Goal: Task Accomplishment & Management: Use online tool/utility

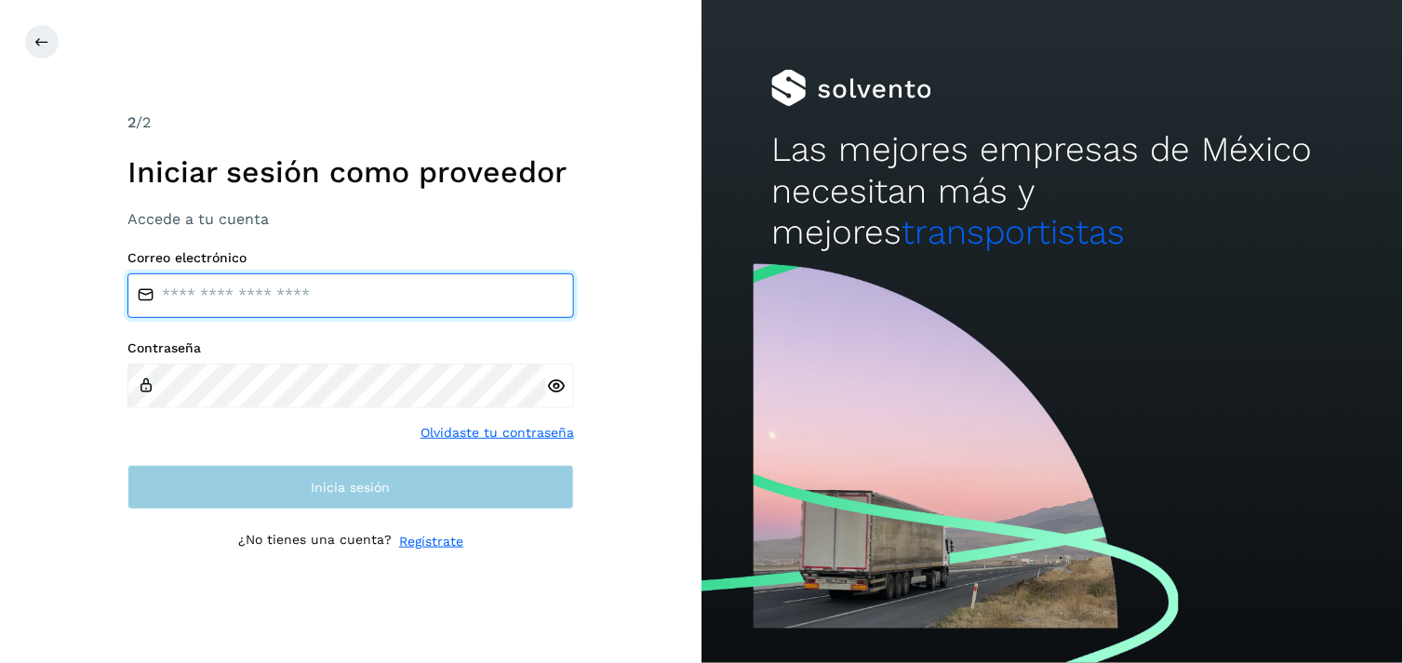
type input "**********"
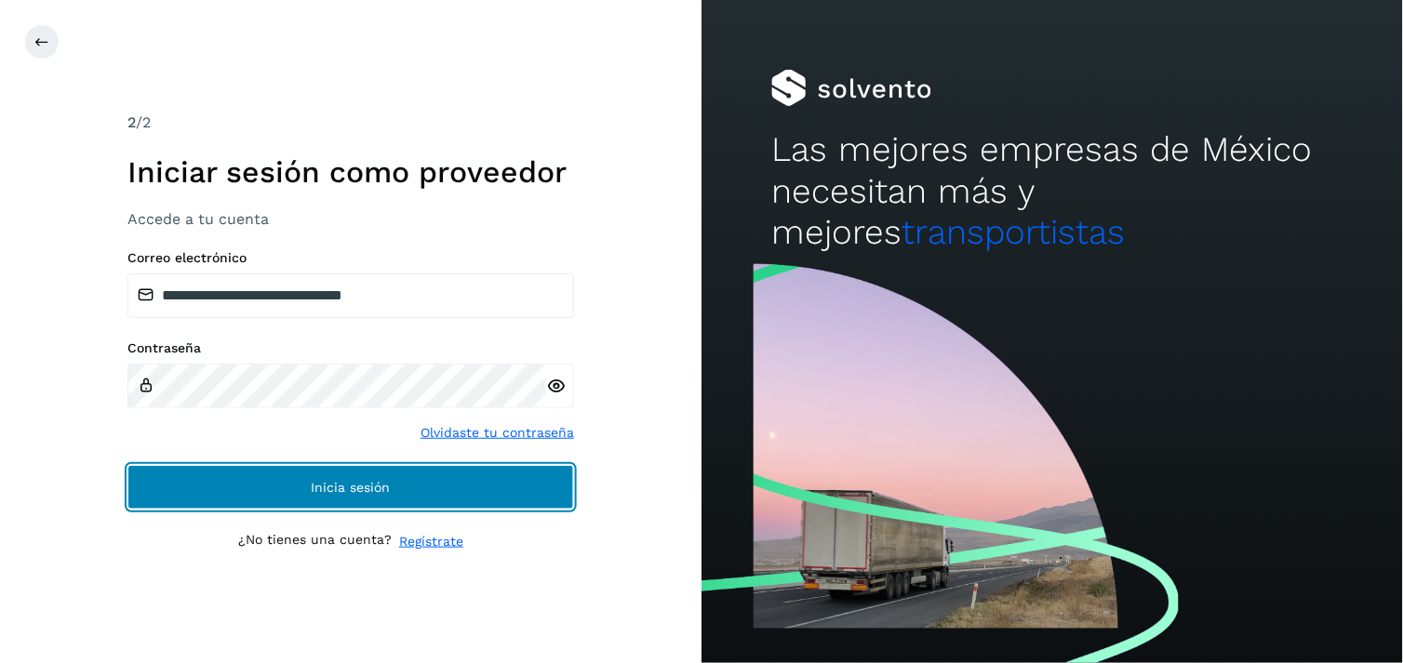
click at [292, 503] on button "Inicia sesión" at bounding box center [350, 487] width 447 height 45
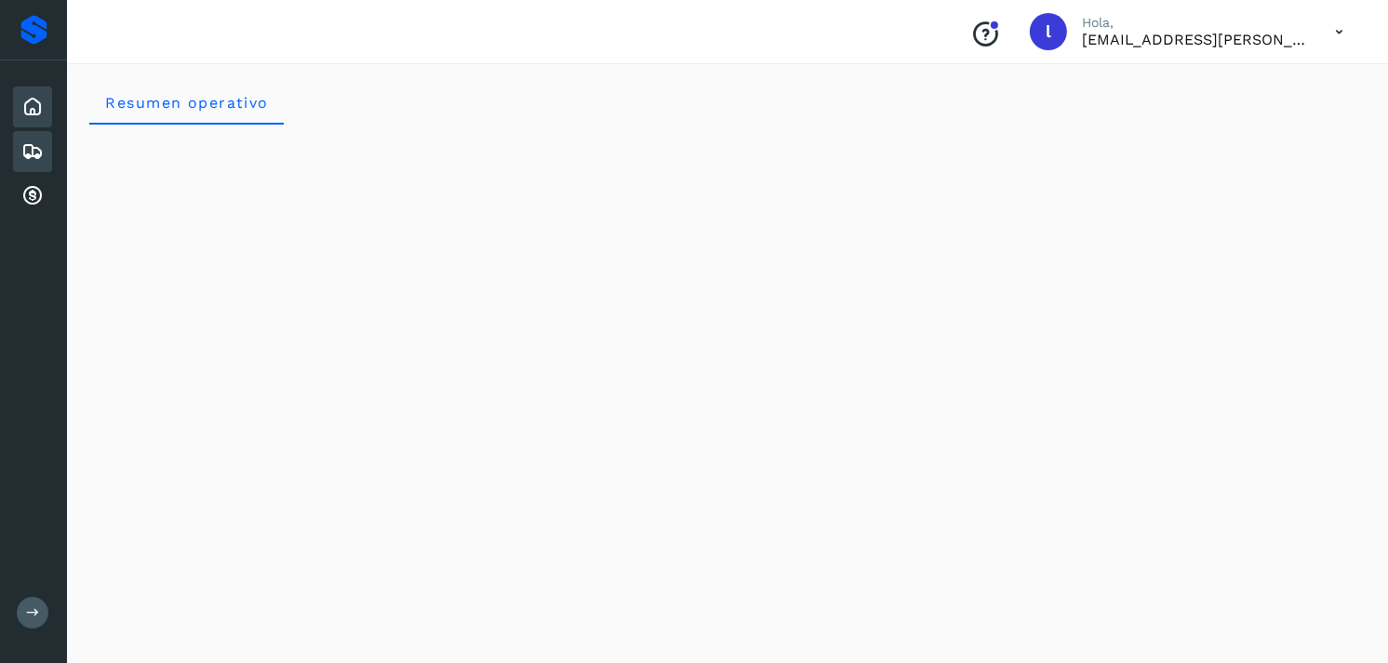
click at [24, 150] on icon at bounding box center [32, 151] width 22 height 22
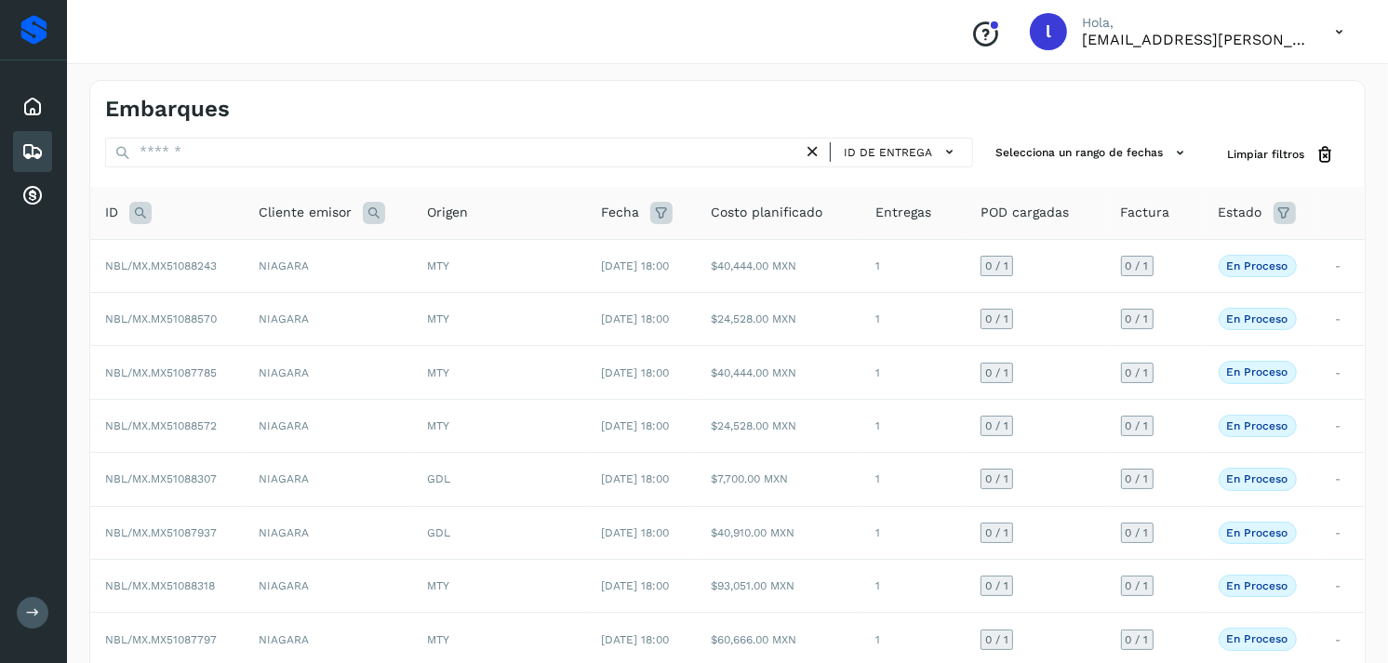
click at [147, 215] on icon at bounding box center [140, 213] width 22 height 22
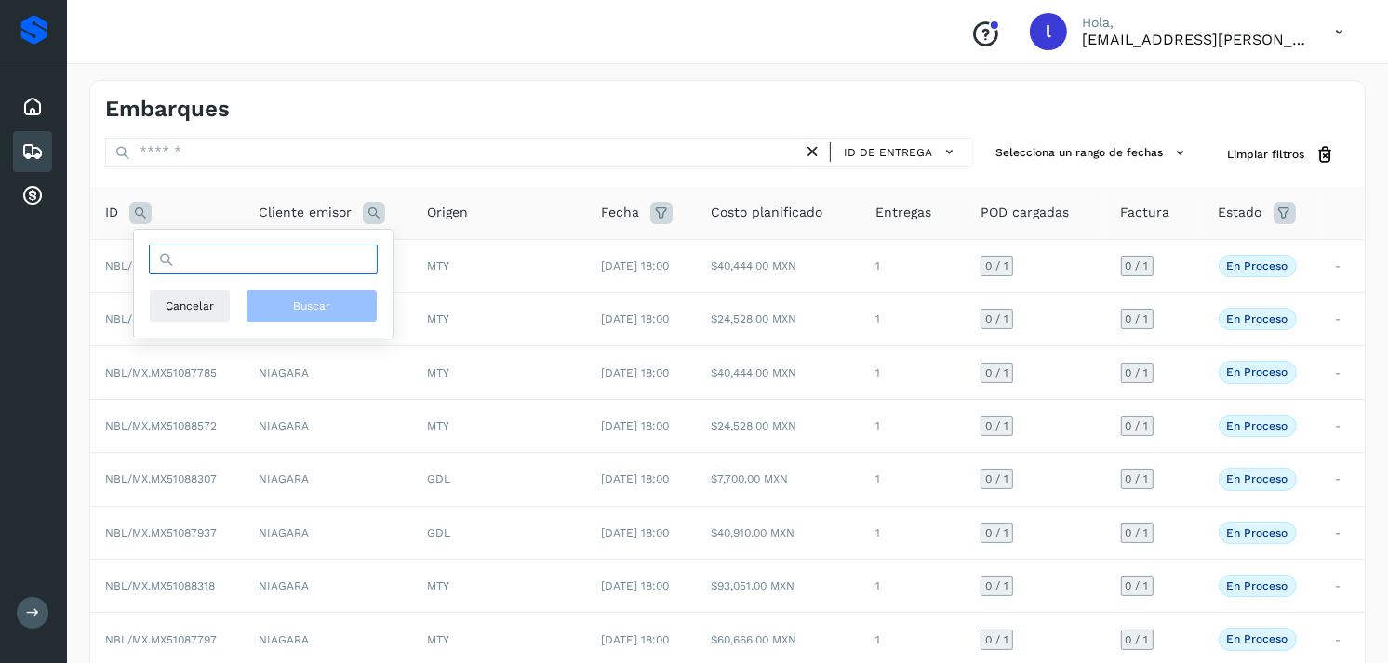
click at [235, 263] on input "text" at bounding box center [263, 260] width 229 height 30
paste input "**********"
type input "**********"
click at [311, 308] on span "Buscar" at bounding box center [311, 306] width 37 height 17
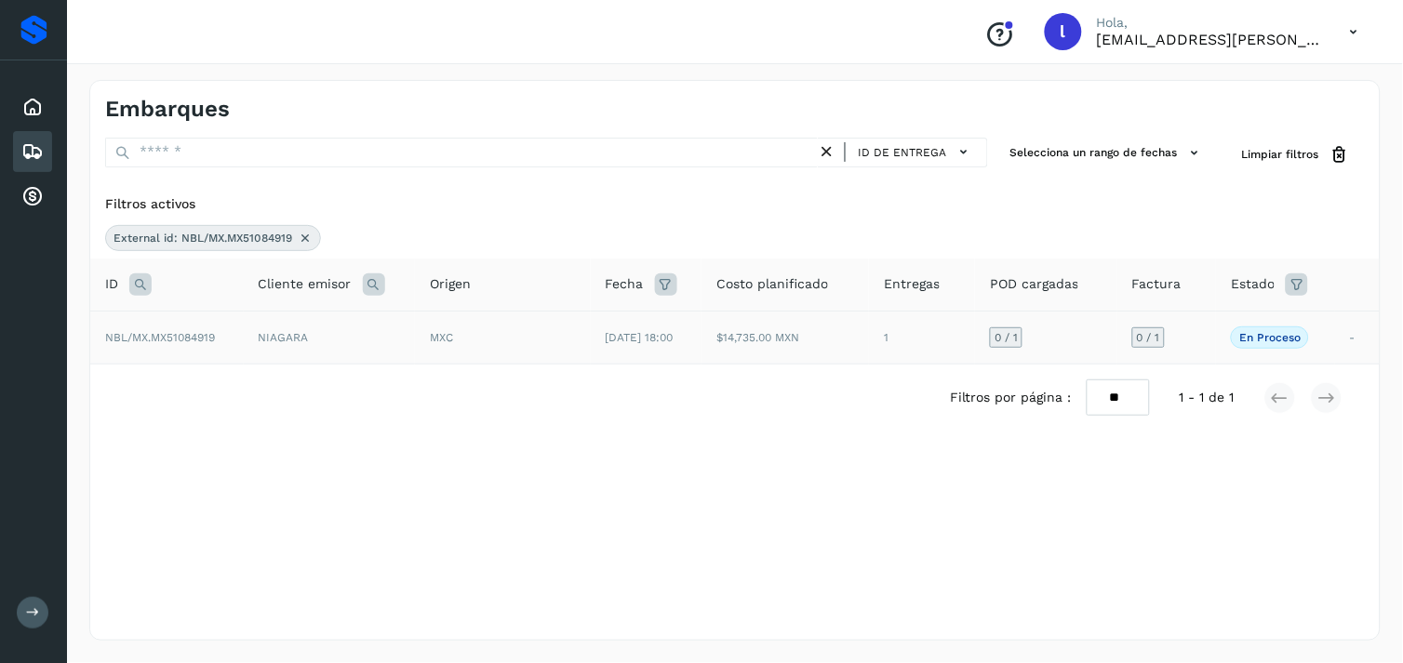
click at [612, 331] on span "[DATE] 18:00" at bounding box center [640, 337] width 68 height 13
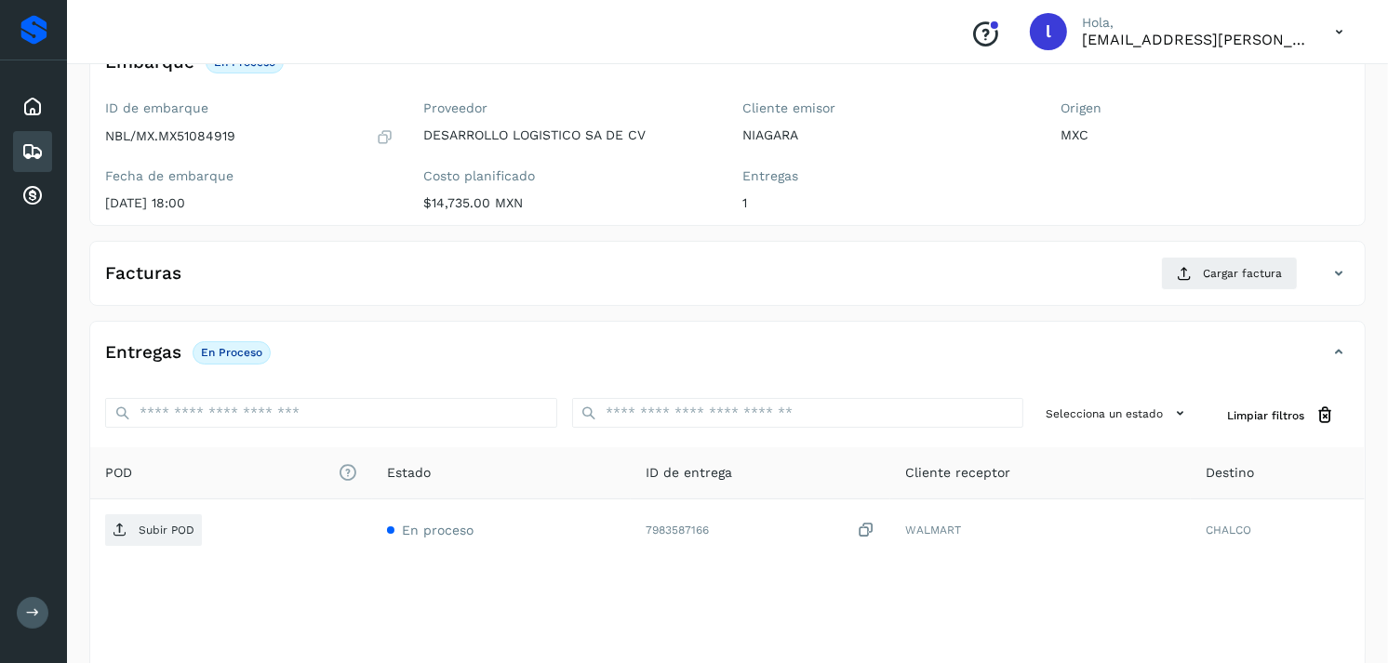
scroll to position [143, 0]
click at [1189, 267] on icon at bounding box center [1184, 272] width 15 height 15
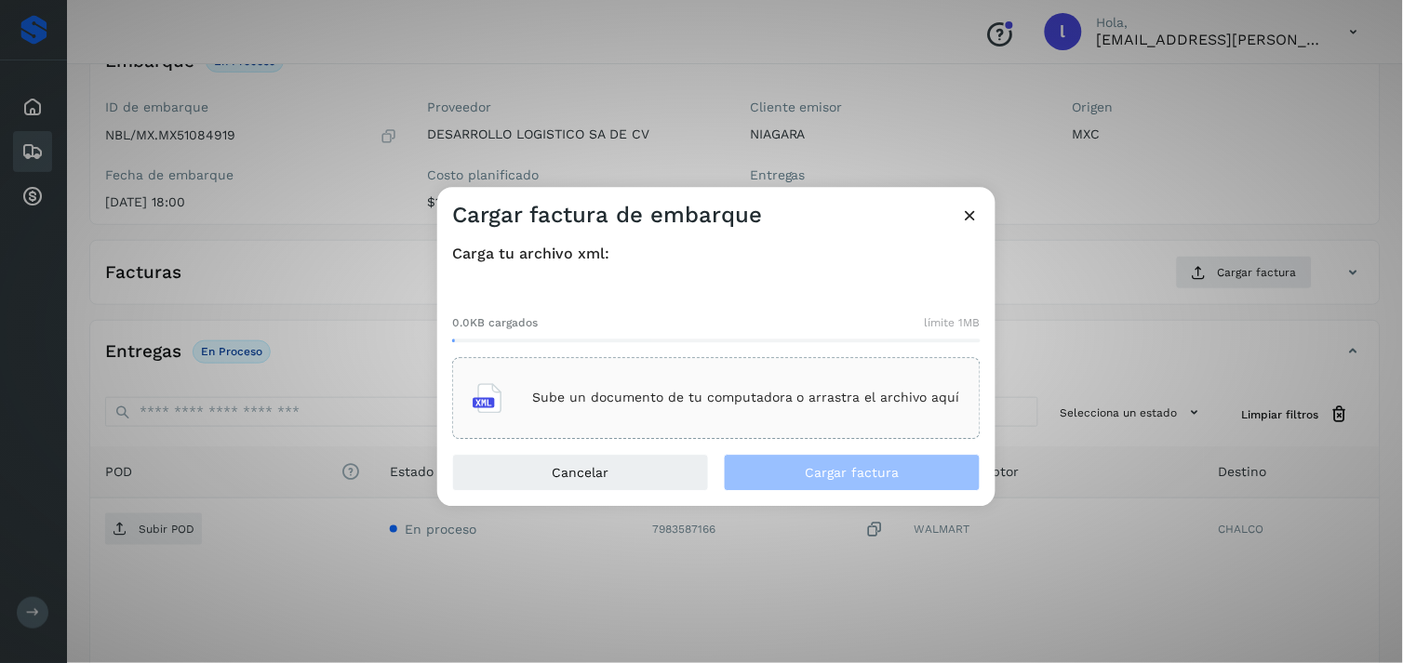
click at [784, 388] on div "Sube un documento de tu computadora o arrastra el archivo aquí" at bounding box center [717, 398] width 488 height 50
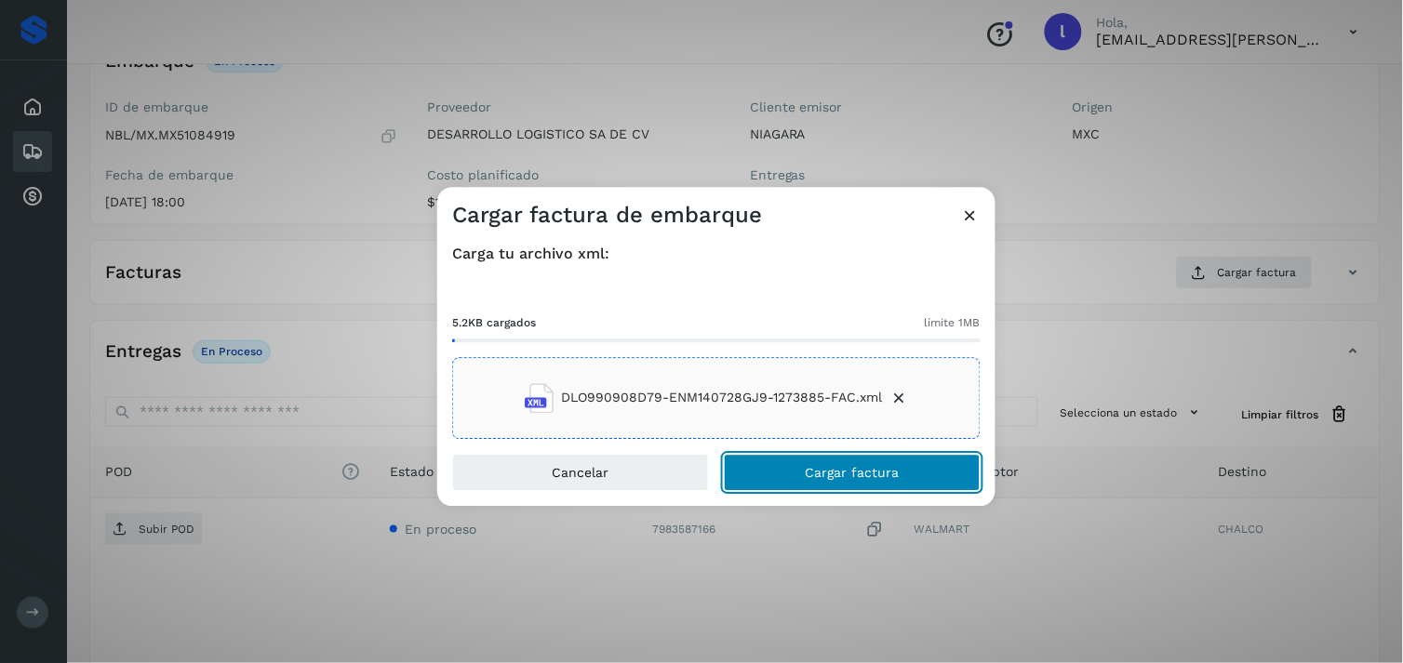
click at [849, 488] on button "Cargar factura" at bounding box center [852, 472] width 257 height 37
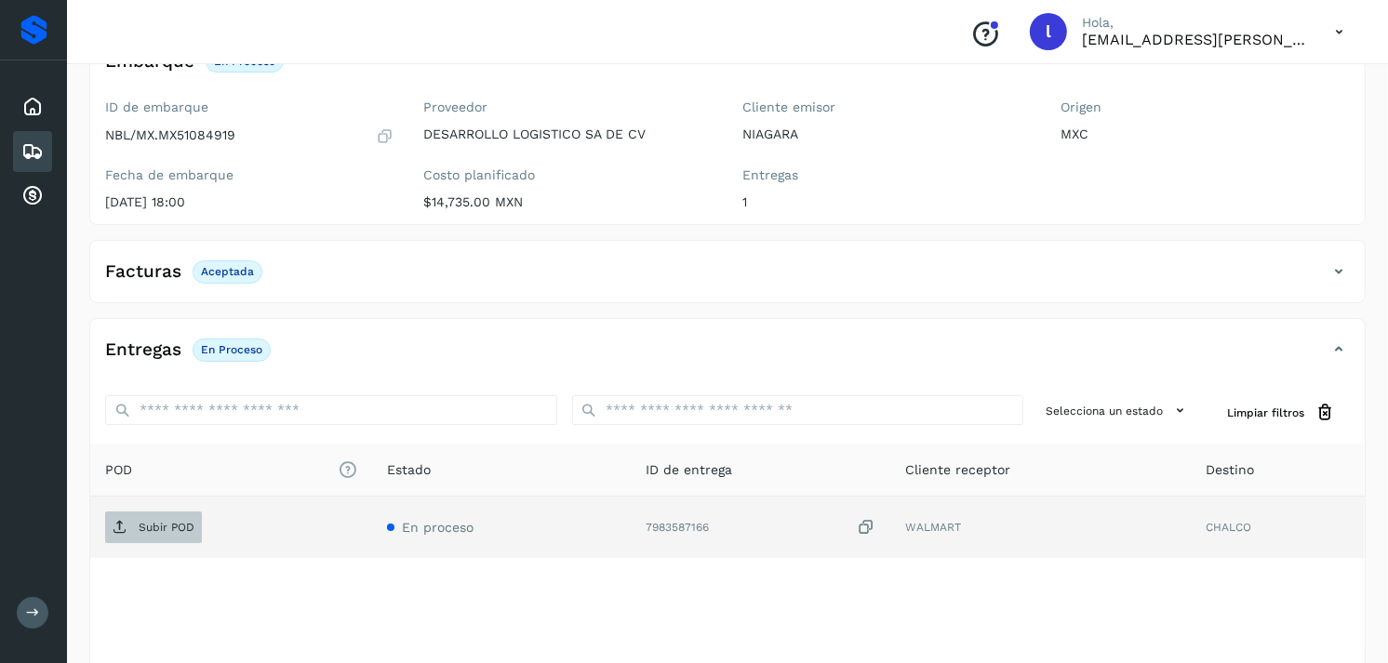
click at [159, 528] on p "Subir POD" at bounding box center [167, 527] width 56 height 13
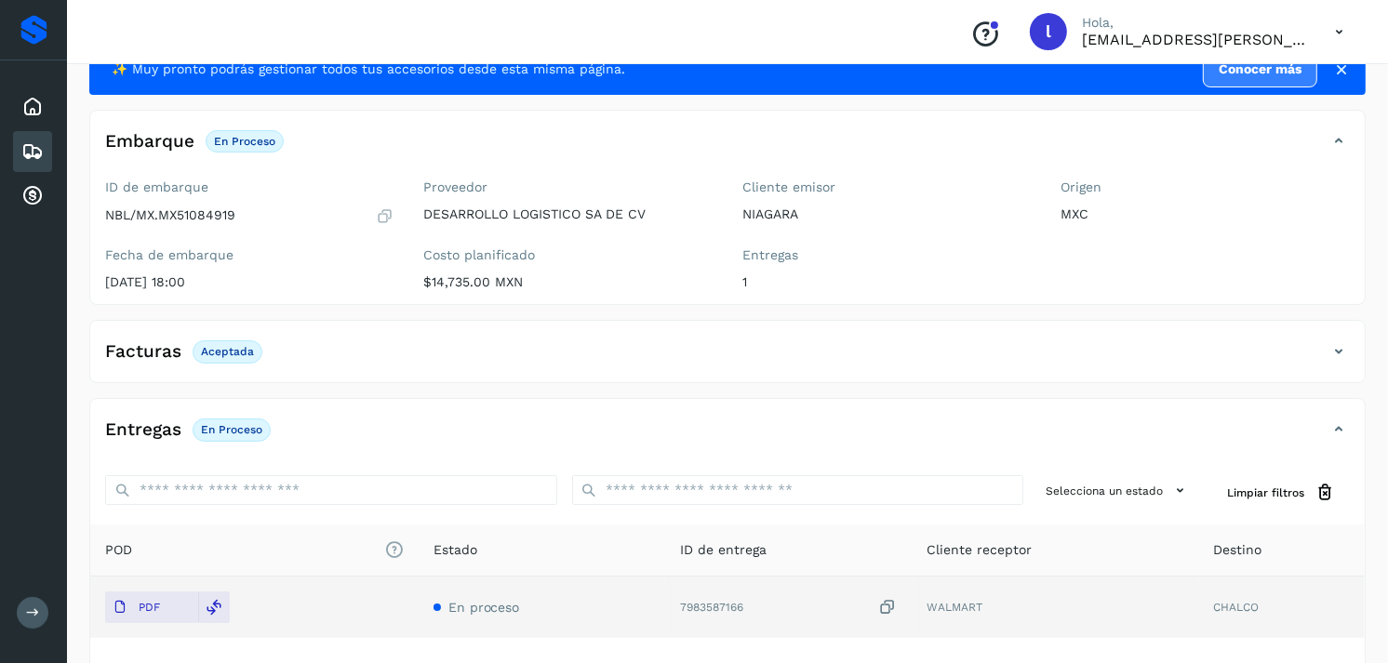
scroll to position [50, 0]
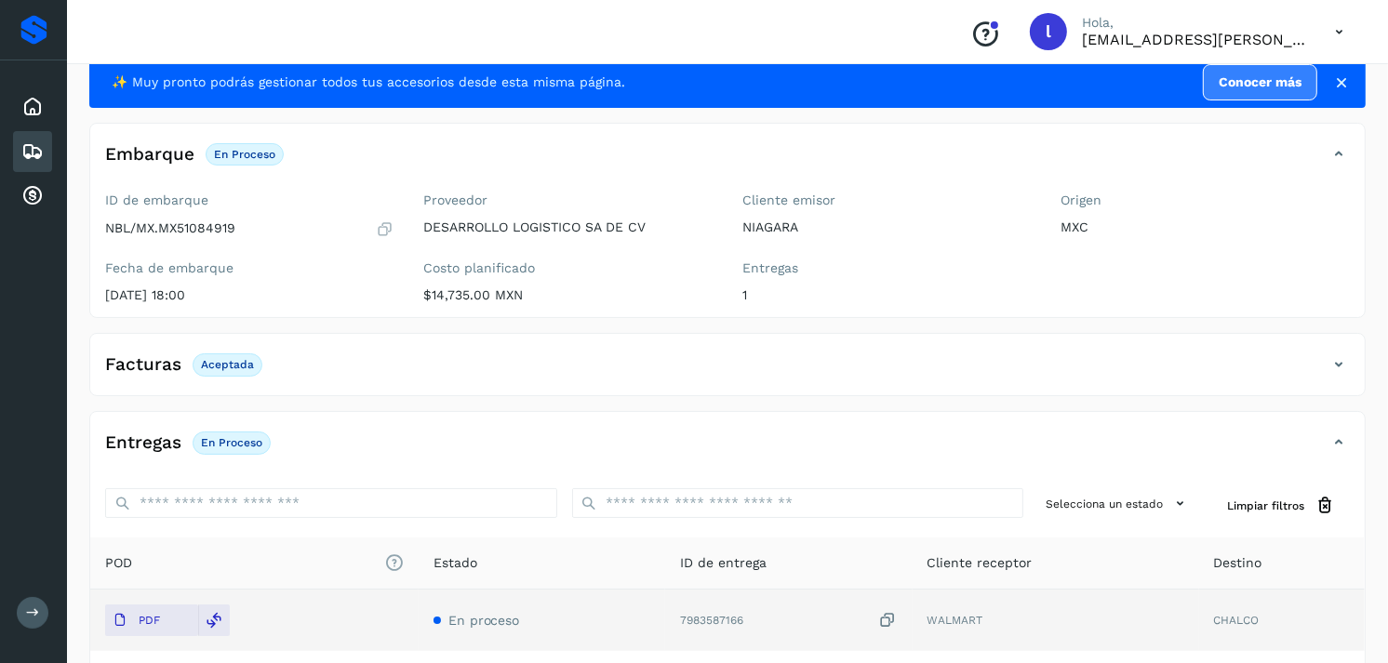
click at [31, 143] on icon at bounding box center [32, 151] width 22 height 22
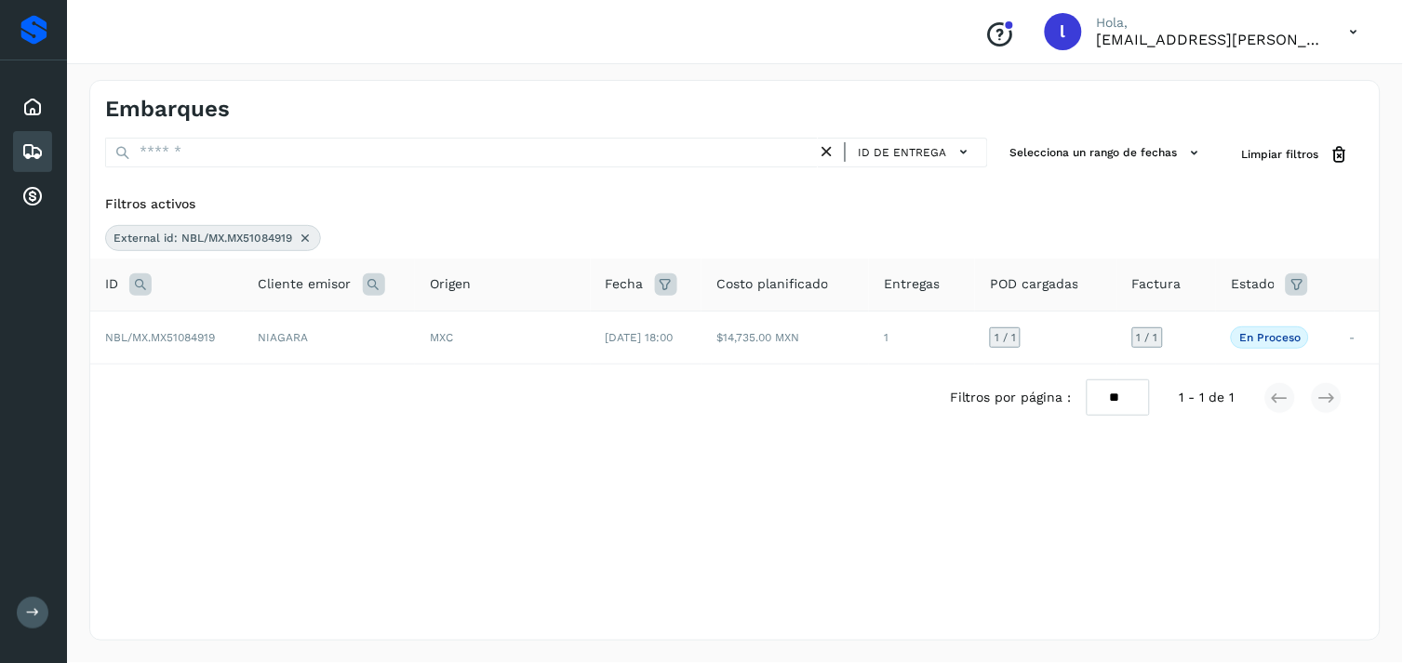
click at [127, 284] on div "ID" at bounding box center [167, 285] width 124 height 22
click at [131, 284] on icon at bounding box center [140, 285] width 22 height 22
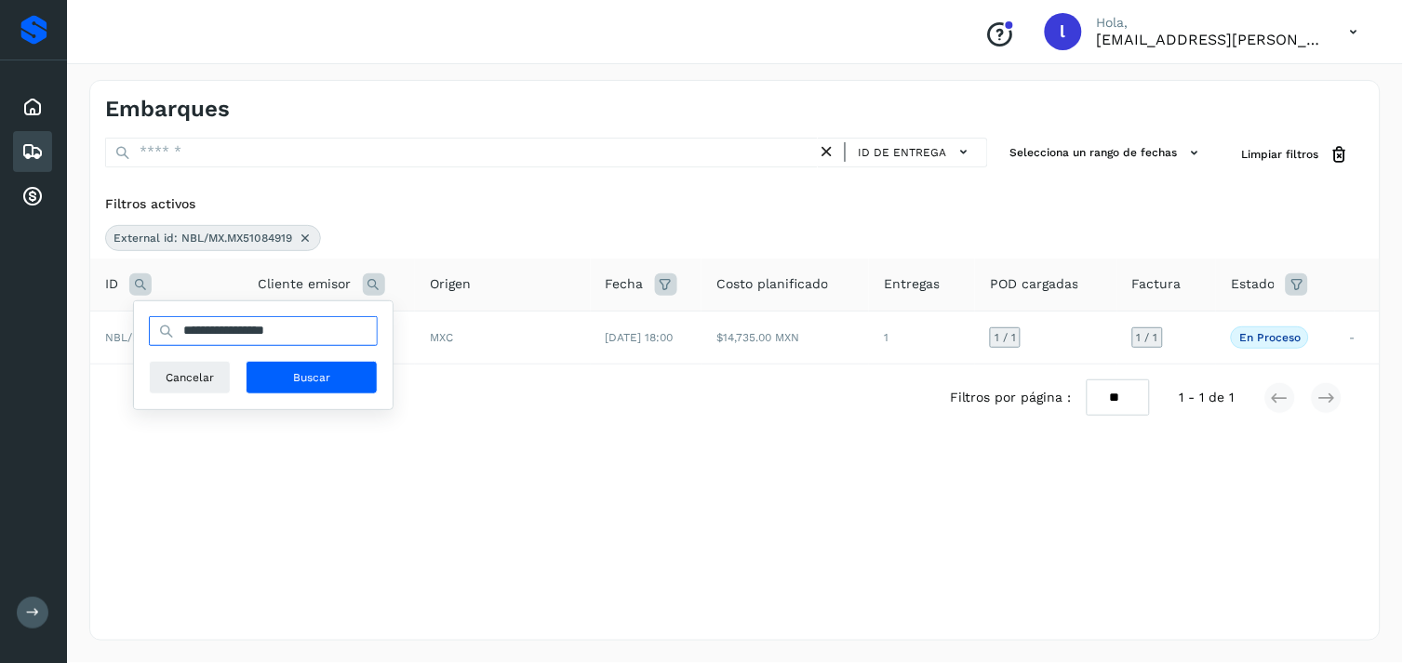
drag, startPoint x: 328, startPoint y: 332, endPoint x: 137, endPoint y: 344, distance: 191.1
click at [137, 344] on div "**********" at bounding box center [263, 355] width 259 height 108
paste input "text"
type input "**********"
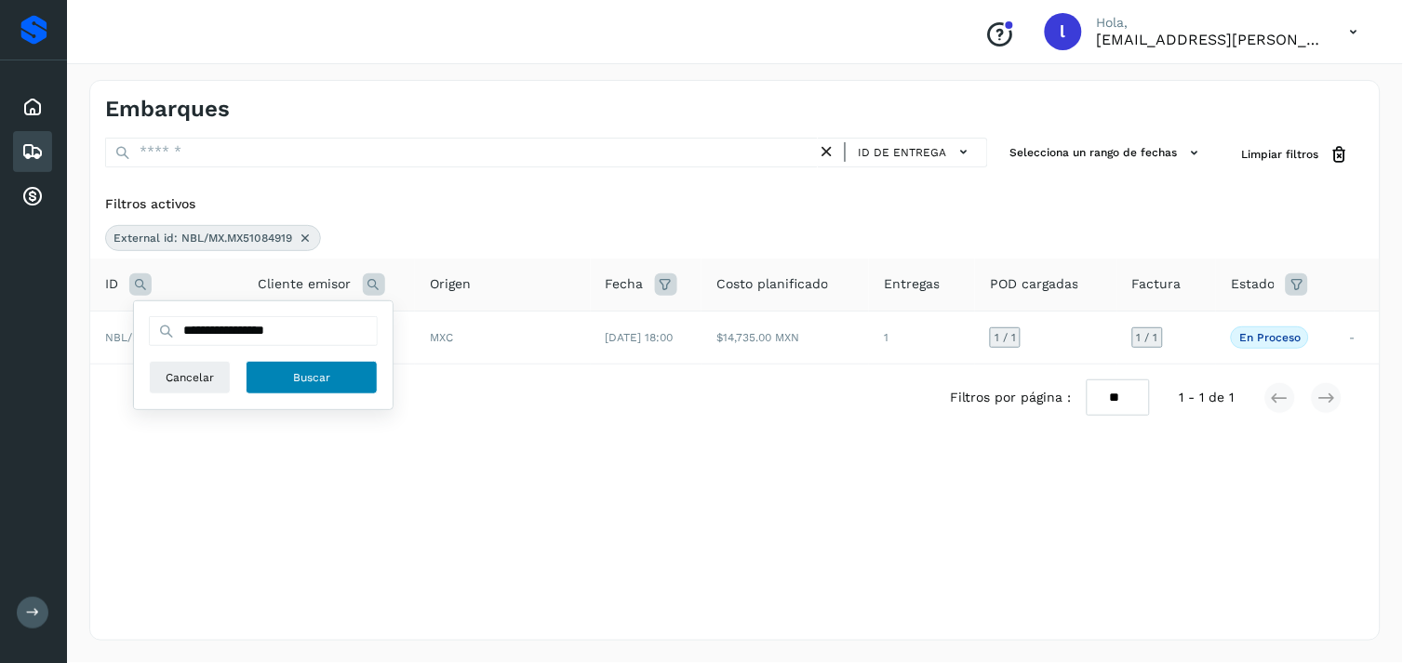
click at [305, 372] on span "Buscar" at bounding box center [311, 377] width 37 height 17
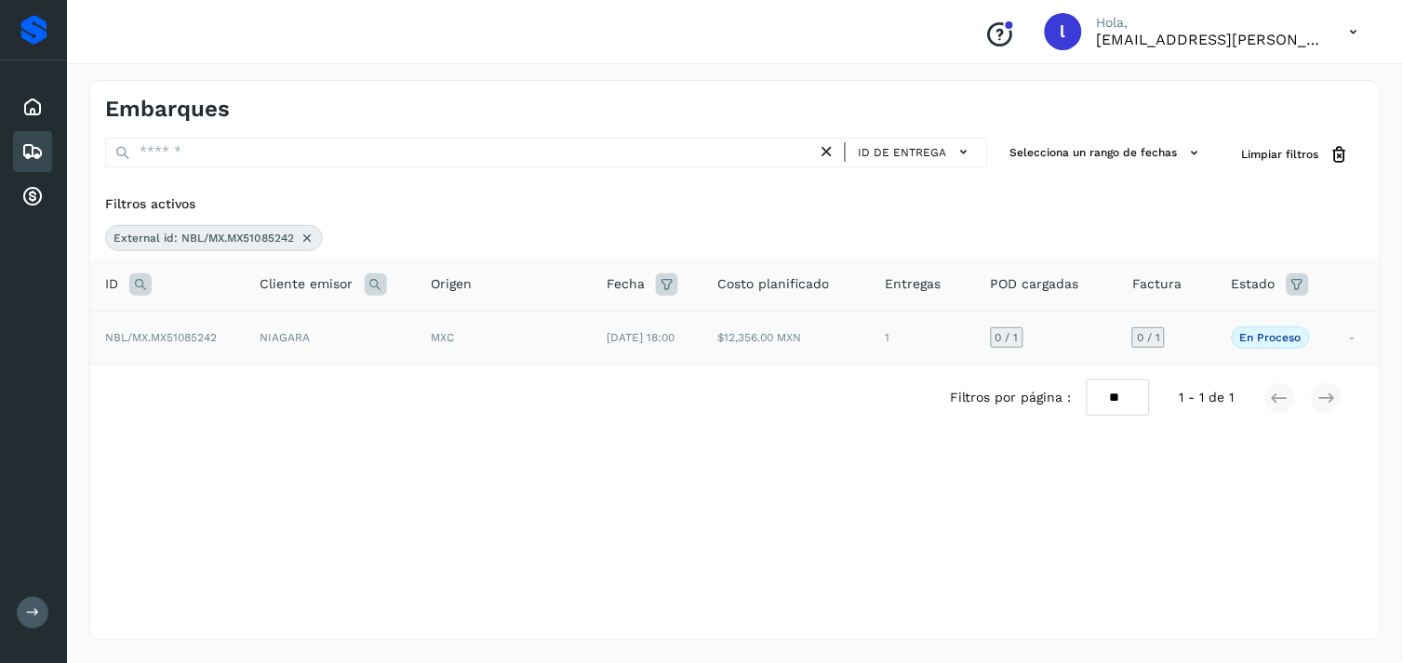
click at [181, 339] on span "NBL/MX.MX51085242" at bounding box center [161, 337] width 112 height 13
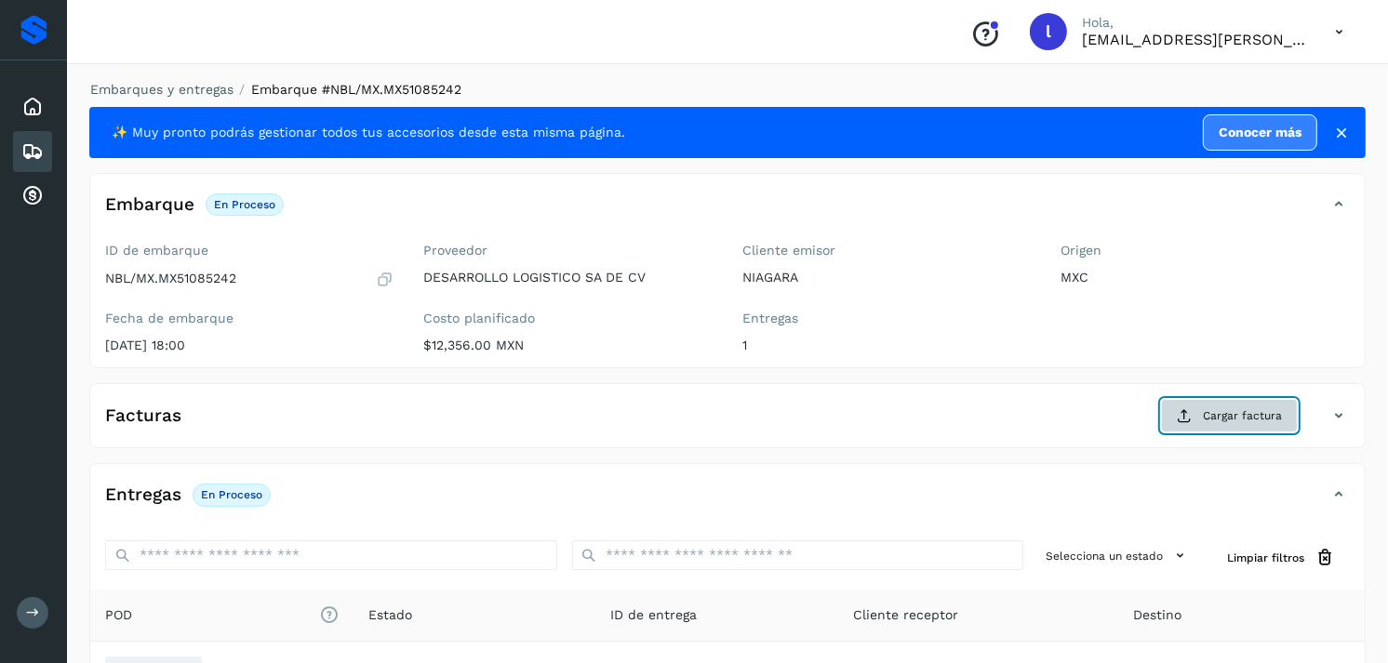
click at [1225, 422] on span "Cargar factura" at bounding box center [1242, 416] width 79 height 17
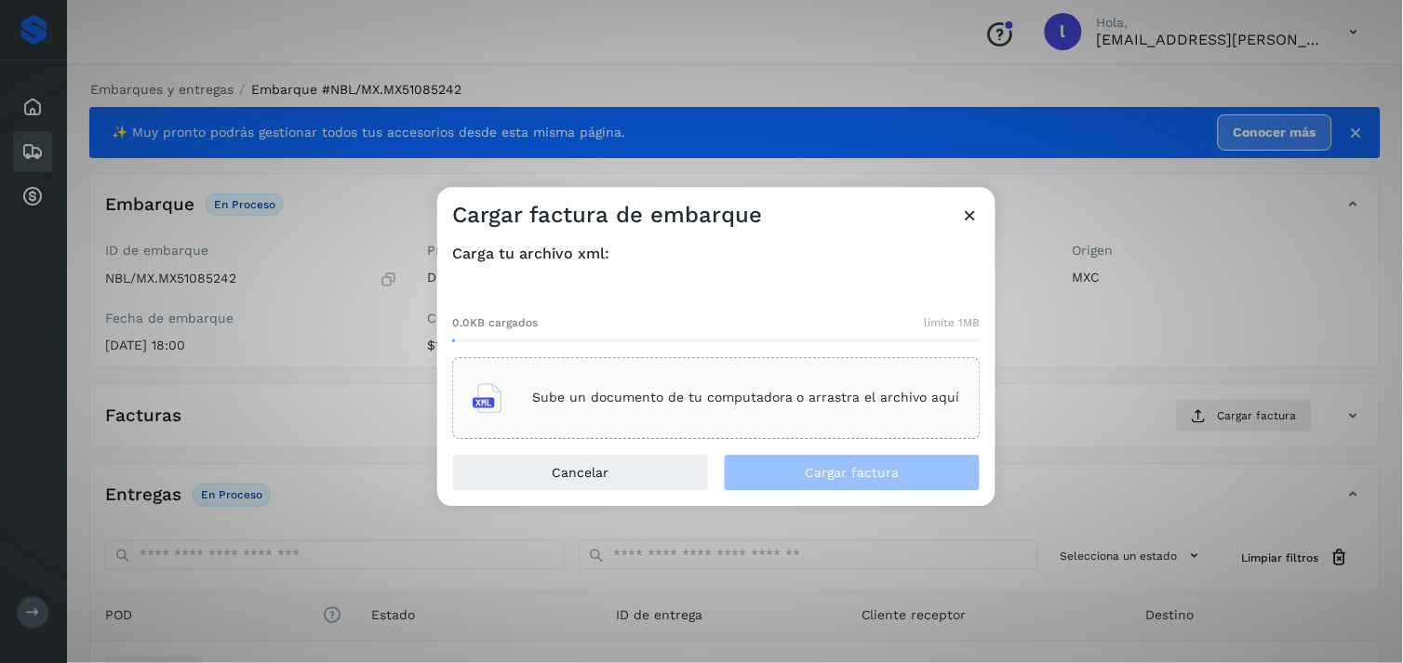
click at [659, 396] on p "Sube un documento de tu computadora o arrastra el archivo aquí" at bounding box center [746, 399] width 428 height 16
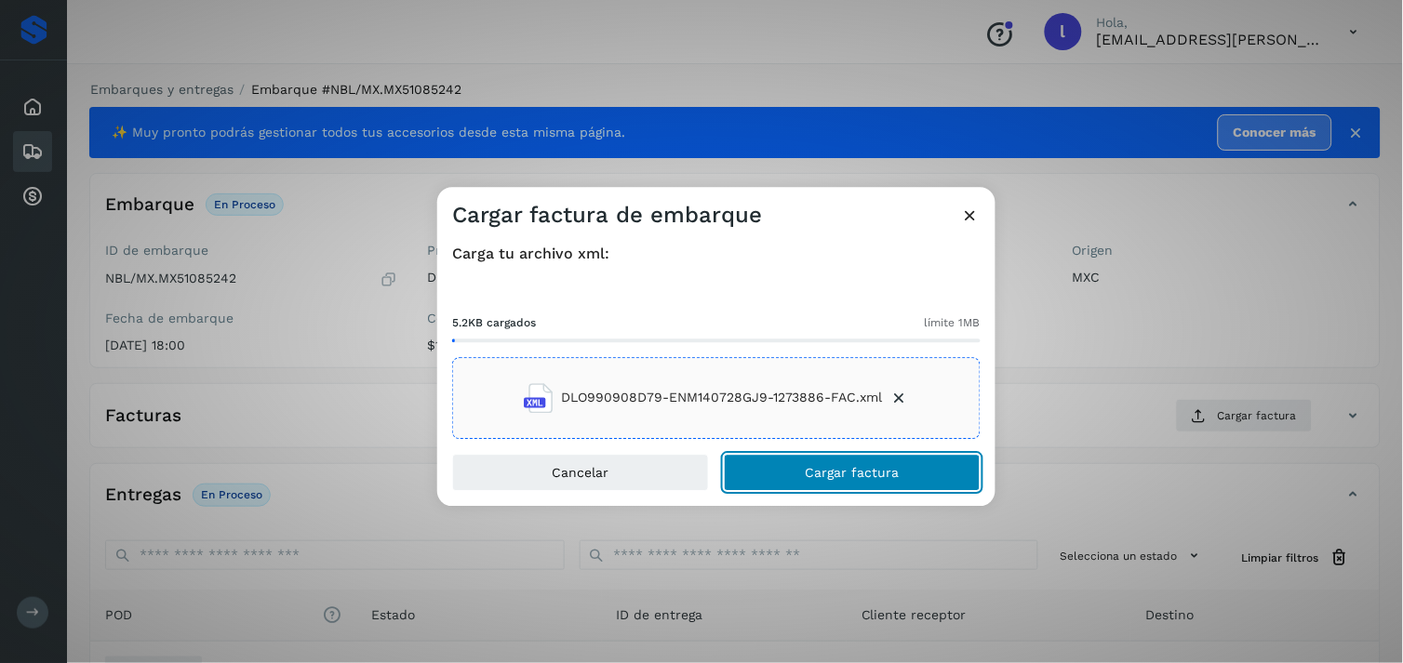
click at [865, 467] on span "Cargar factura" at bounding box center [853, 472] width 94 height 13
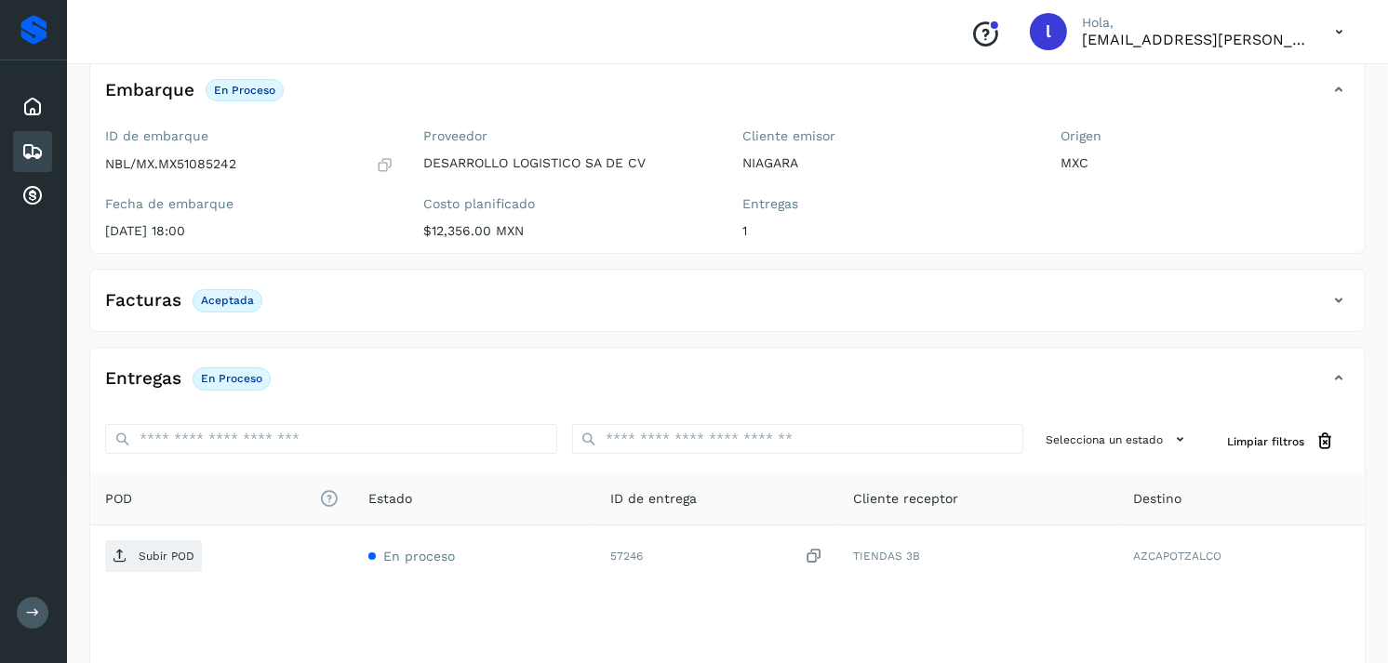
scroll to position [117, 0]
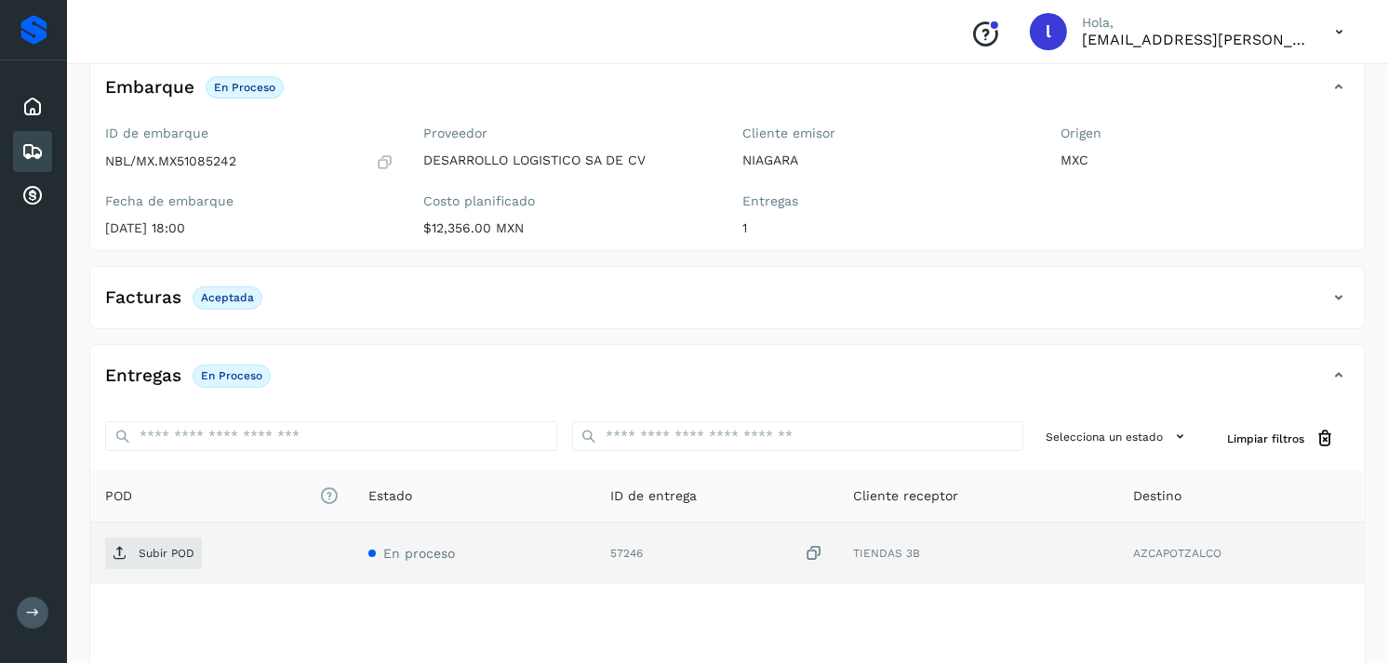
click at [175, 536] on td "Subir POD" at bounding box center [221, 553] width 263 height 61
click at [133, 555] on span "Subir POD" at bounding box center [153, 554] width 97 height 30
click at [35, 147] on icon at bounding box center [32, 151] width 22 height 22
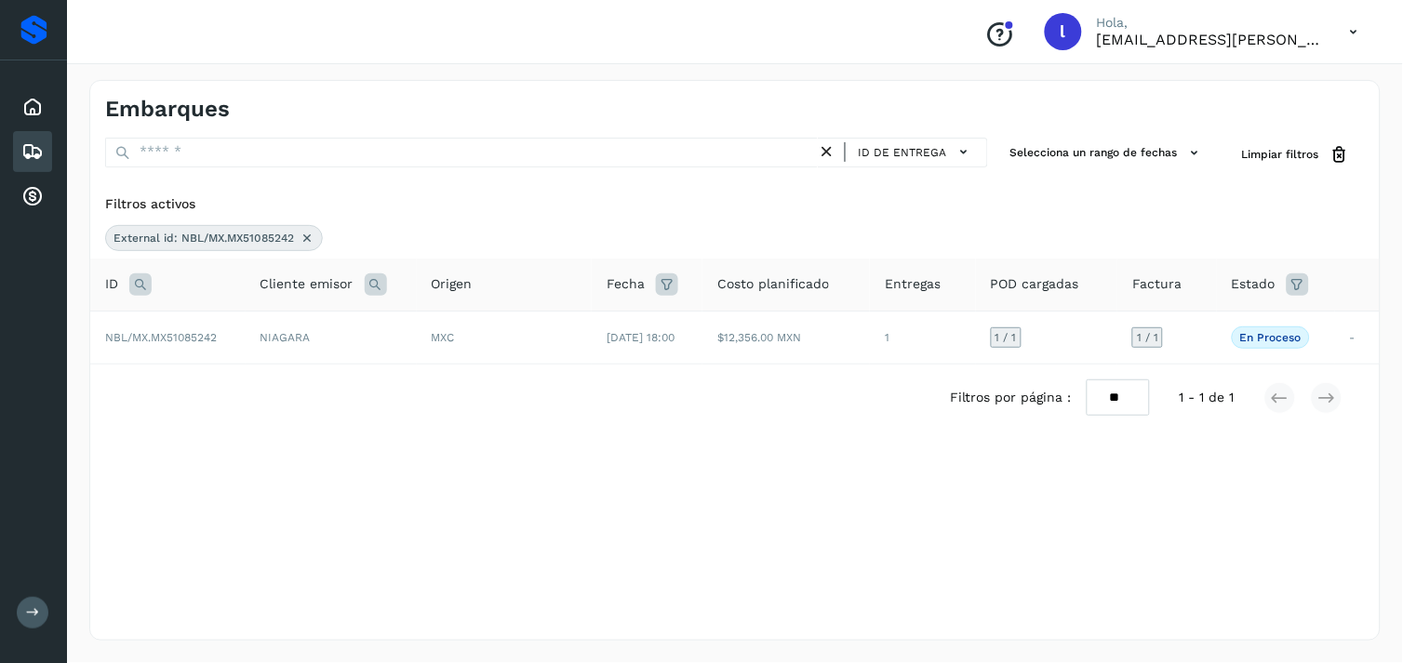
click at [142, 279] on icon at bounding box center [140, 285] width 22 height 22
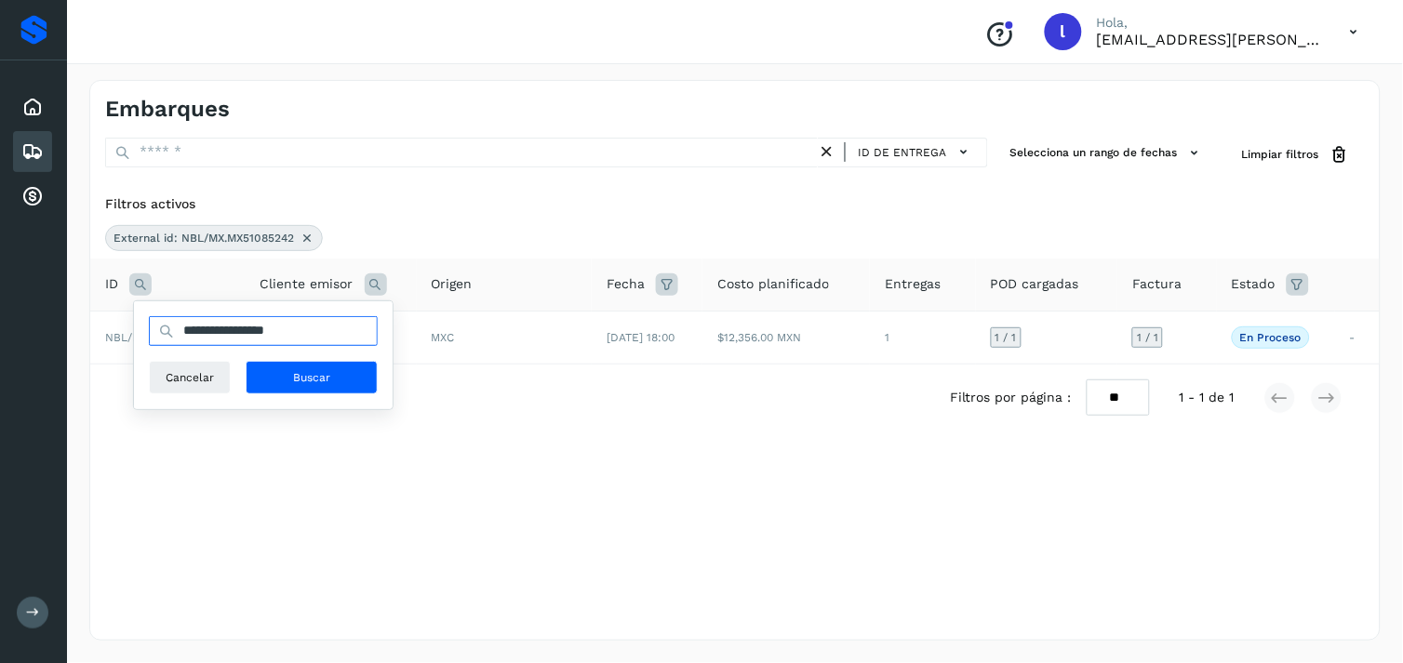
drag, startPoint x: 337, startPoint y: 330, endPoint x: -5, endPoint y: 339, distance: 341.6
click at [0, 339] on html "**********" at bounding box center [701, 331] width 1403 height 663
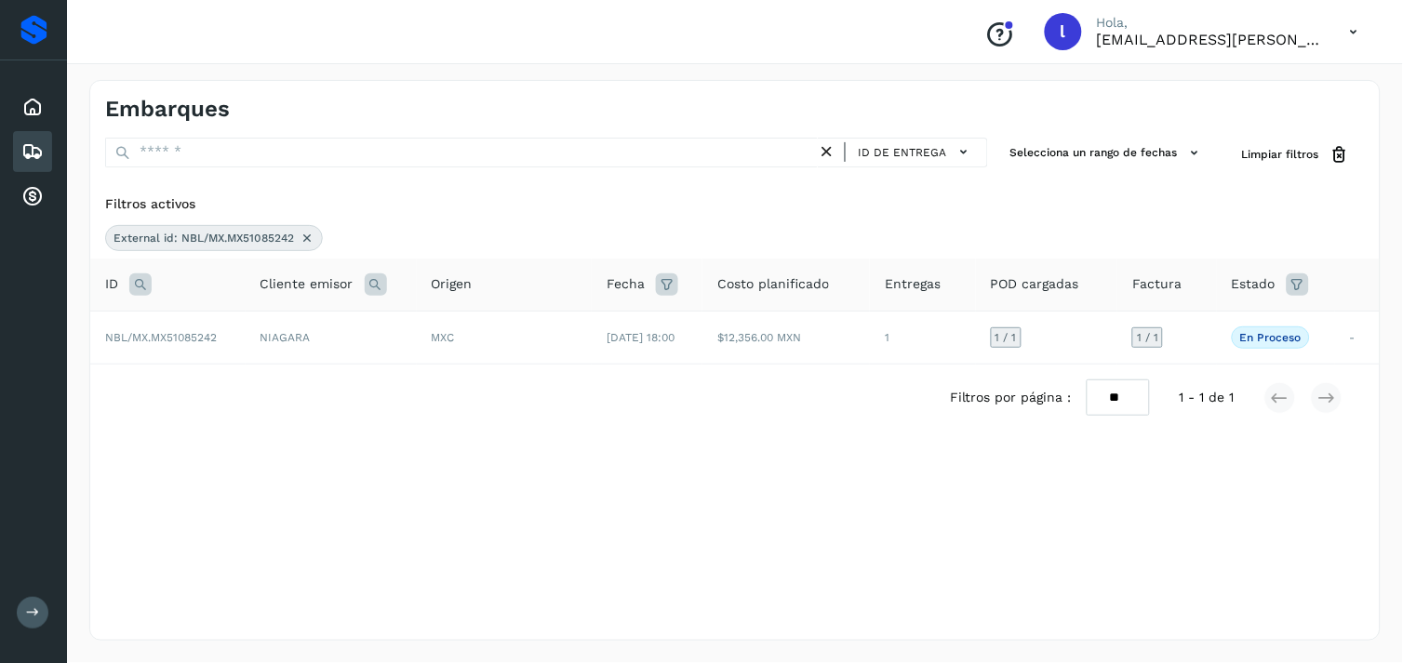
click at [137, 281] on icon at bounding box center [140, 285] width 22 height 22
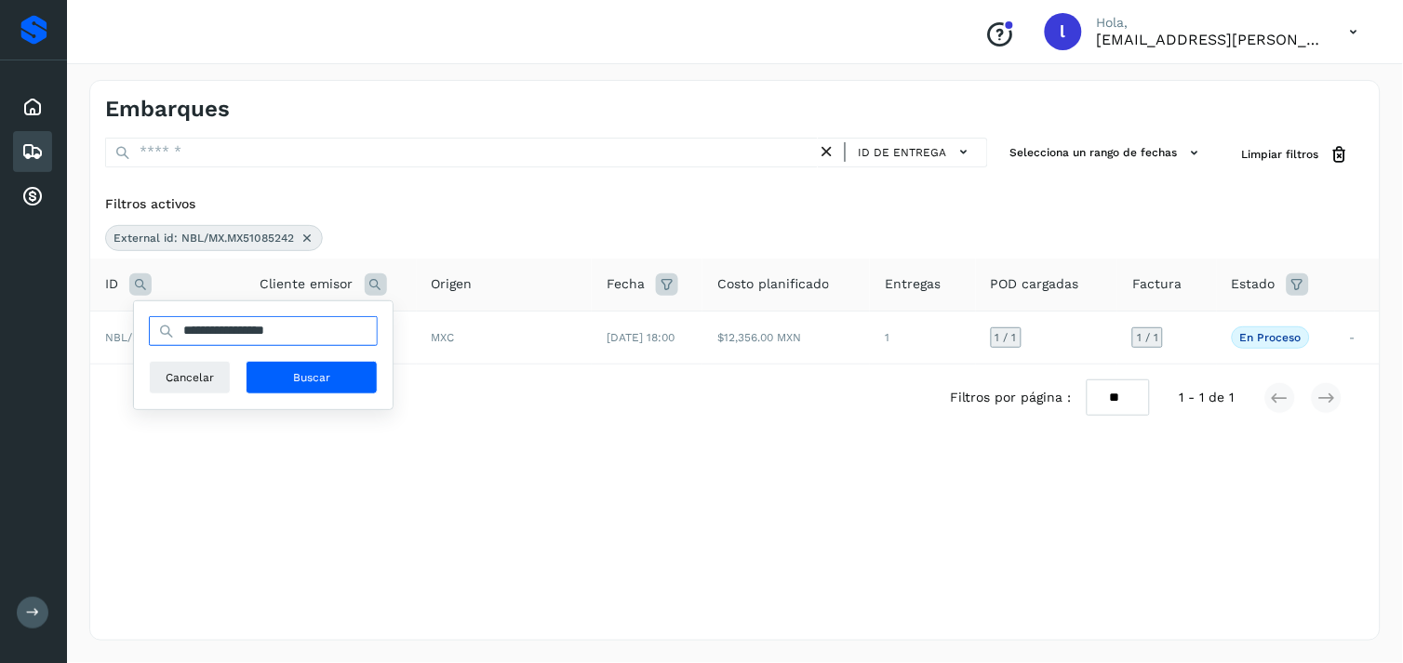
drag, startPoint x: 355, startPoint y: 333, endPoint x: 187, endPoint y: 336, distance: 168.4
click at [187, 336] on input "**********" at bounding box center [263, 331] width 229 height 30
paste input "text"
type input "**********"
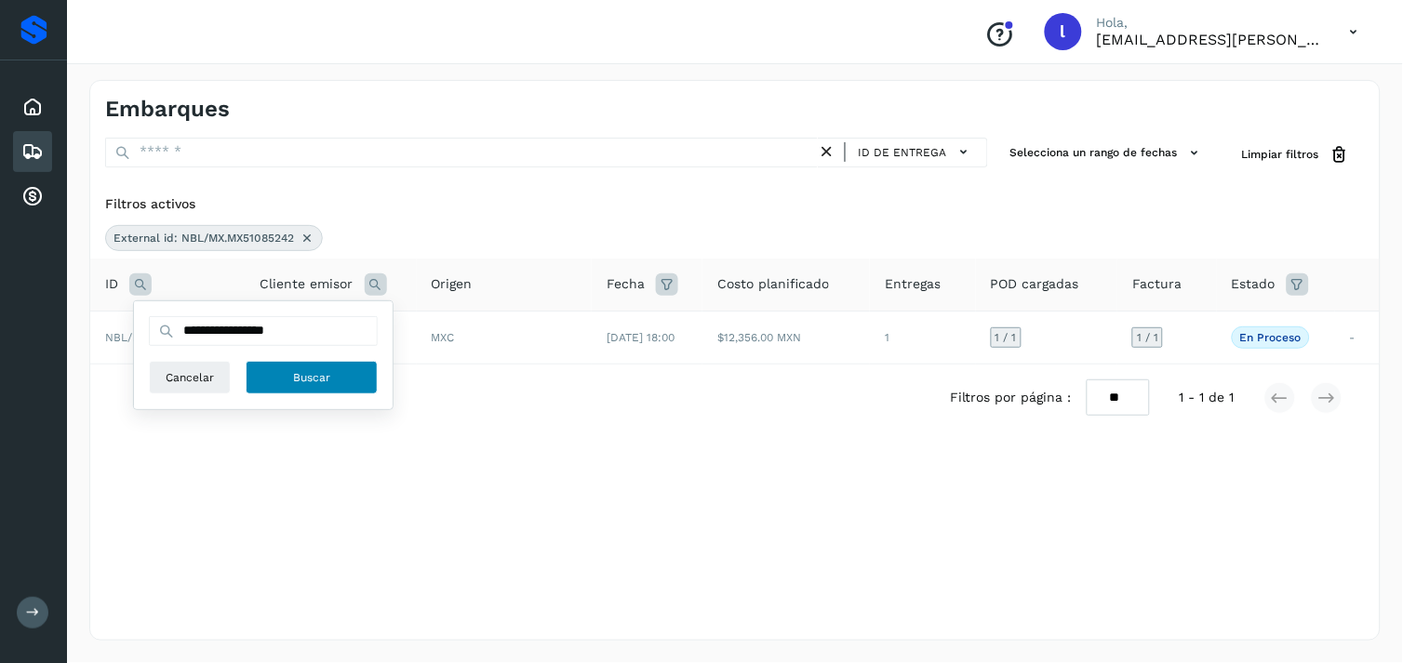
click at [335, 364] on button "Buscar" at bounding box center [312, 377] width 132 height 33
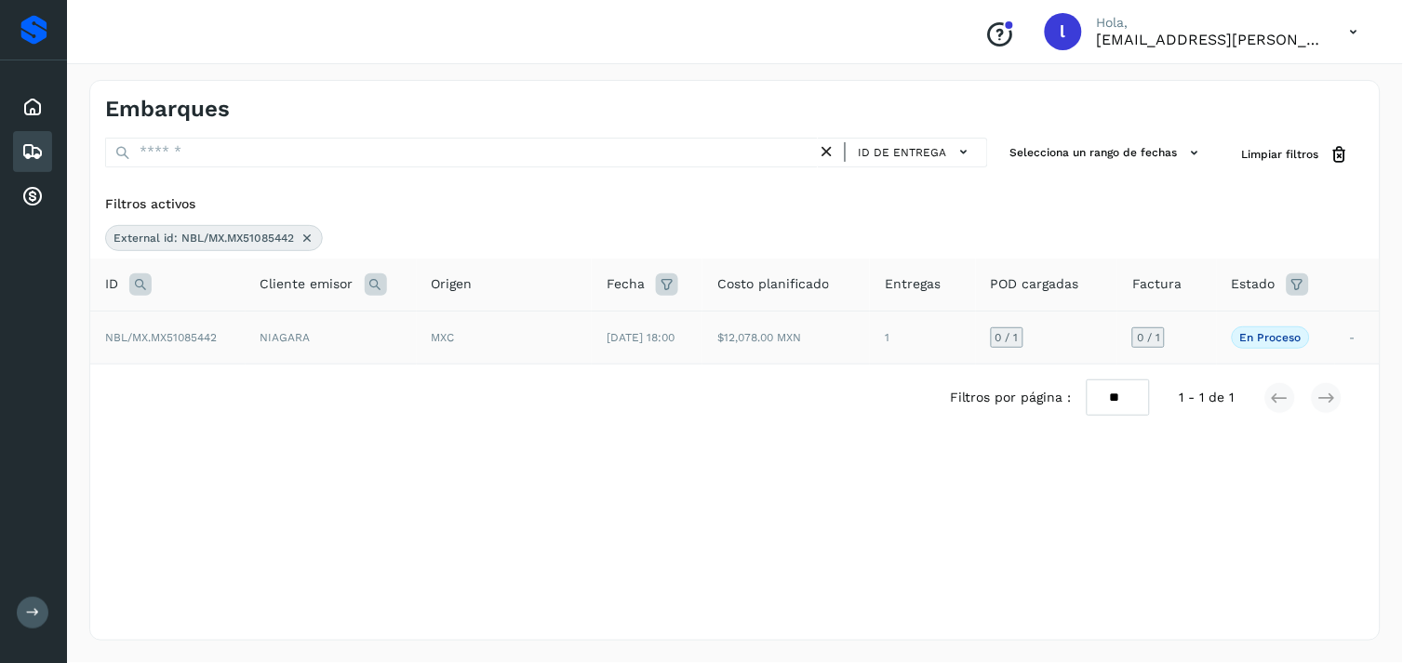
click at [151, 339] on span "NBL/MX.MX51085442" at bounding box center [161, 337] width 112 height 13
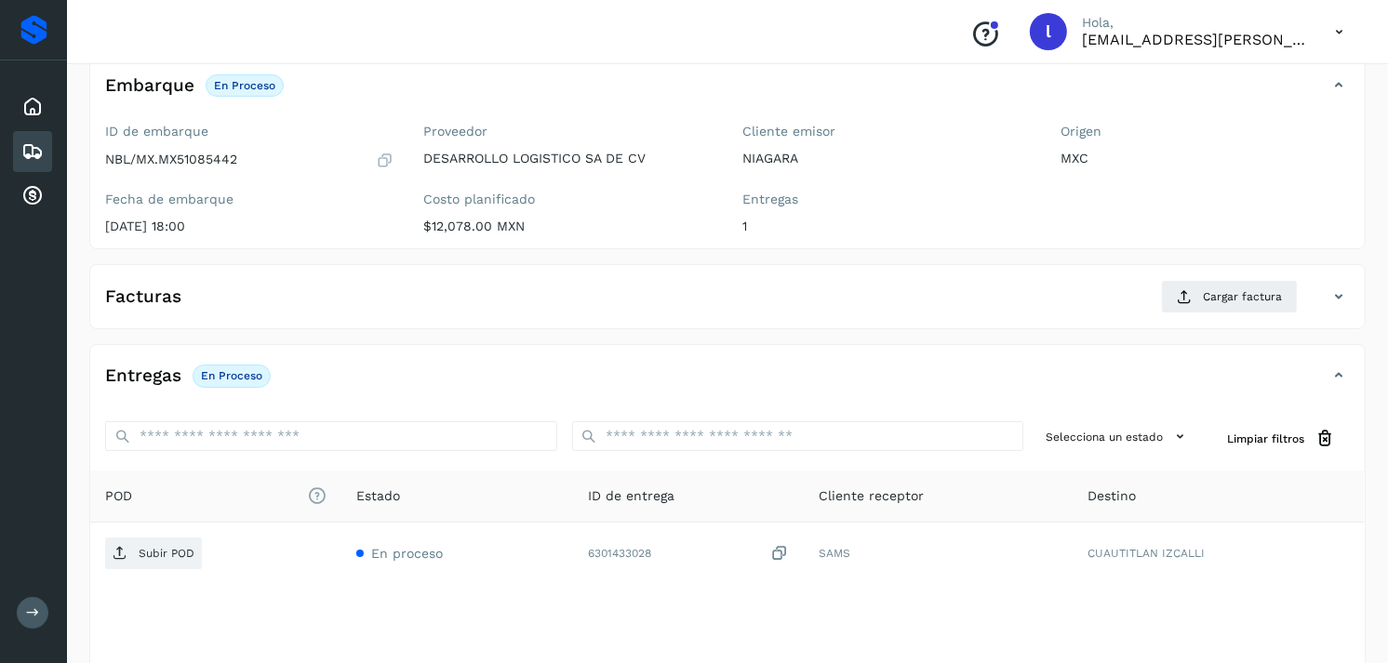
scroll to position [121, 0]
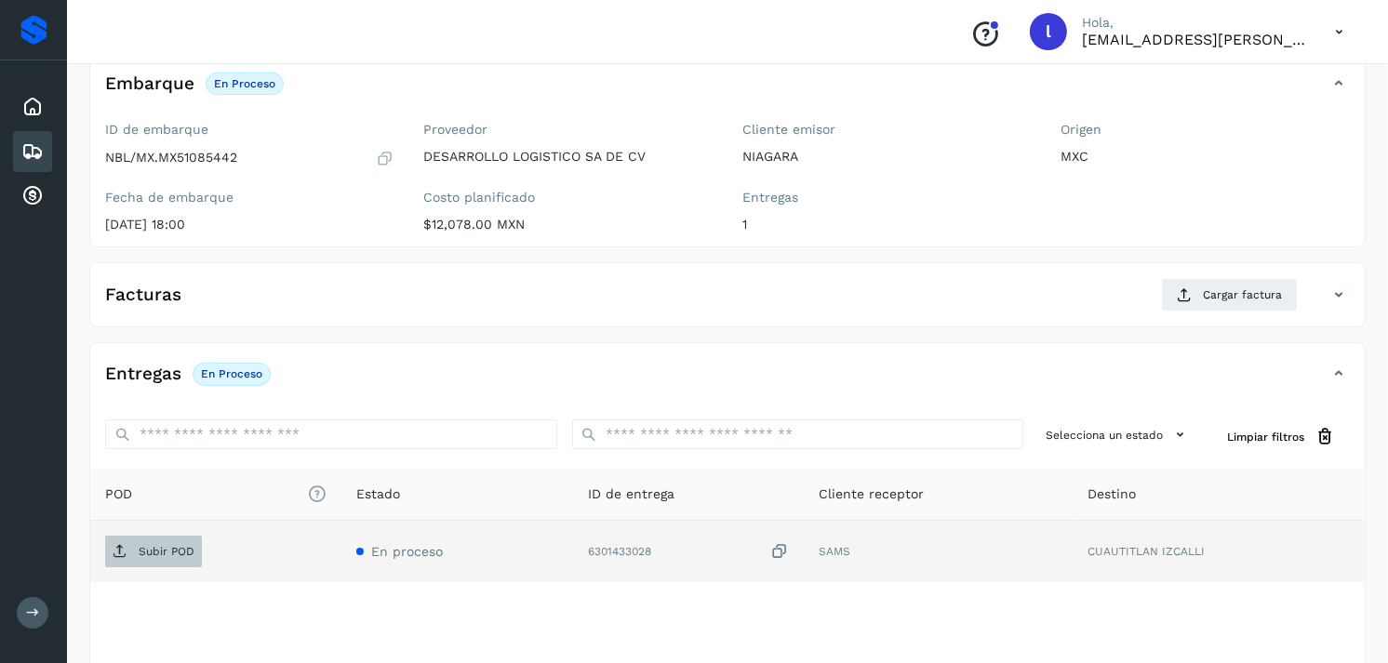
click at [165, 545] on p "Subir POD" at bounding box center [167, 551] width 56 height 13
